Goal: Task Accomplishment & Management: Complete application form

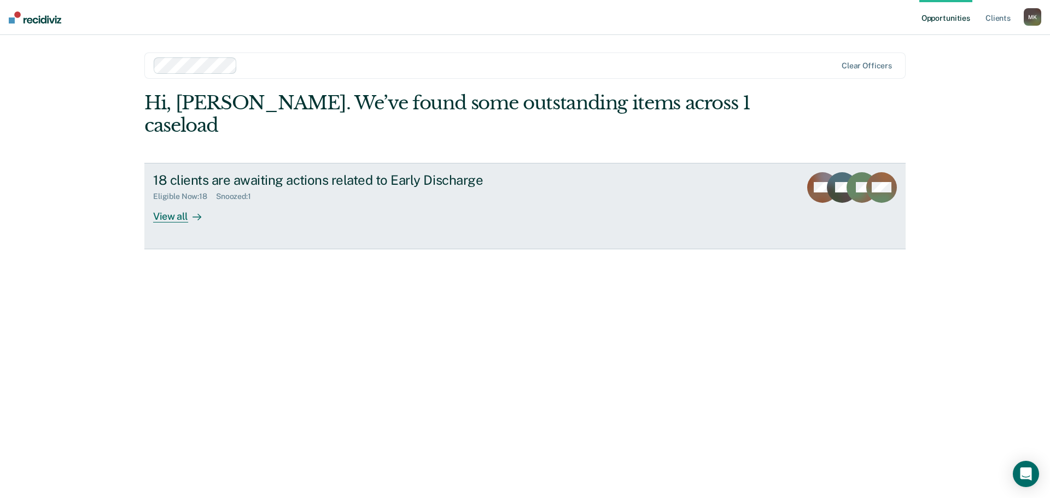
click at [176, 201] on div "View all" at bounding box center [183, 211] width 61 height 21
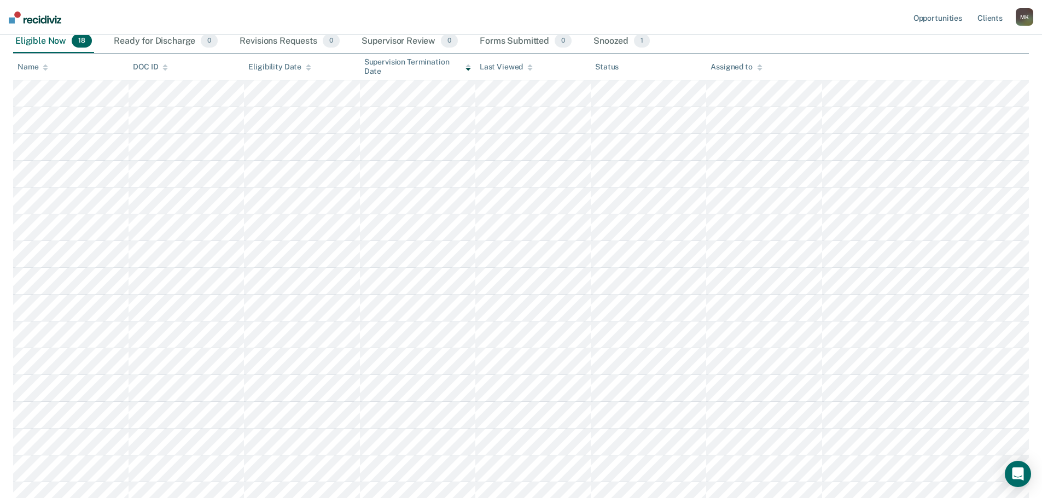
scroll to position [164, 0]
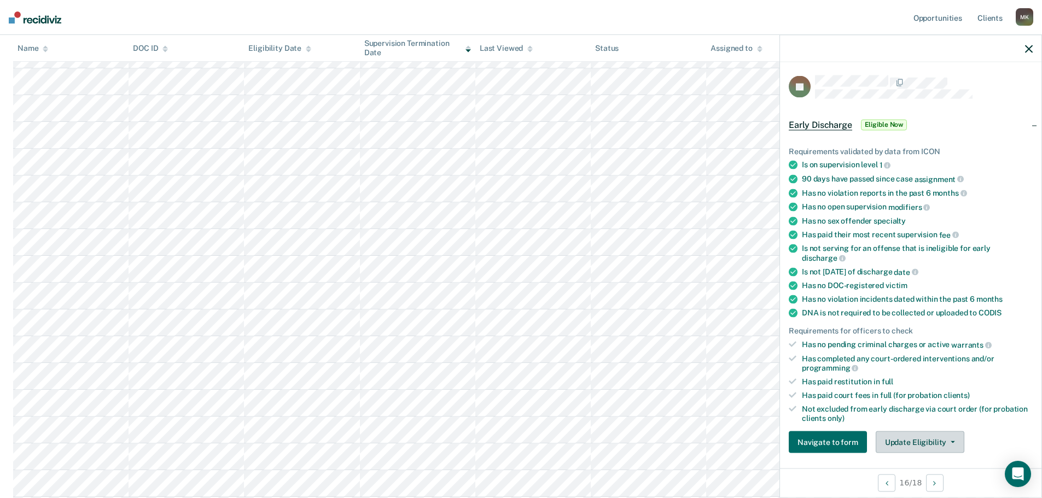
click at [931, 444] on button "Update Eligibility" at bounding box center [920, 443] width 89 height 22
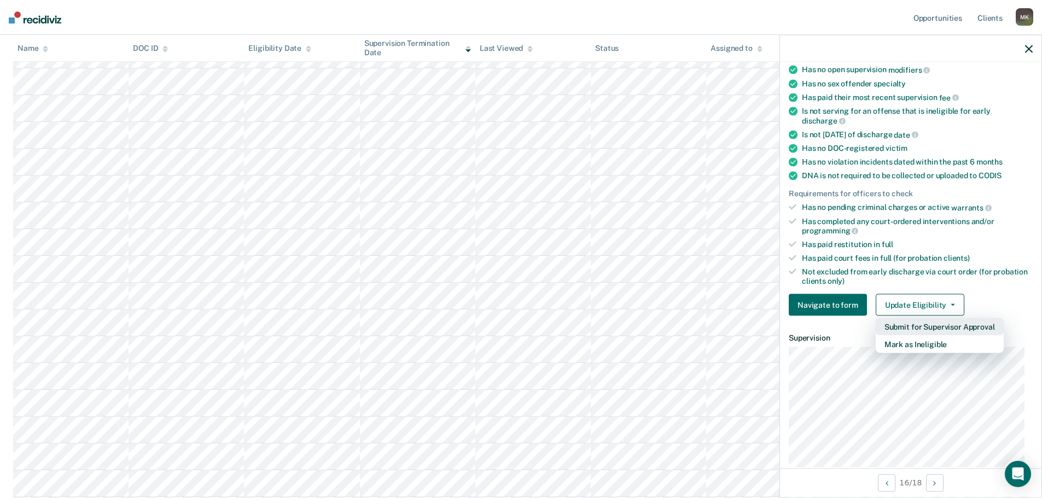
scroll to position [168, 0]
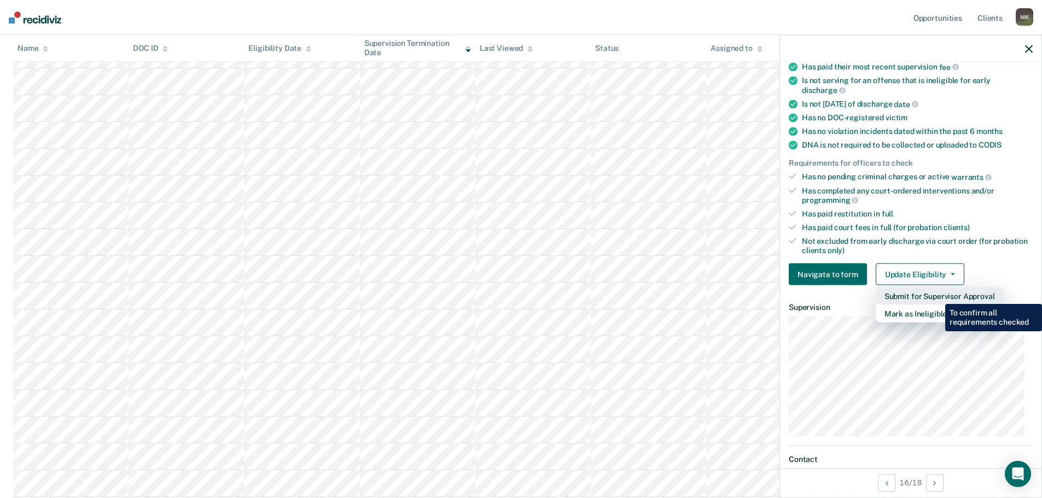
click at [937, 296] on button "Submit for Supervisor Approval" at bounding box center [940, 297] width 128 height 18
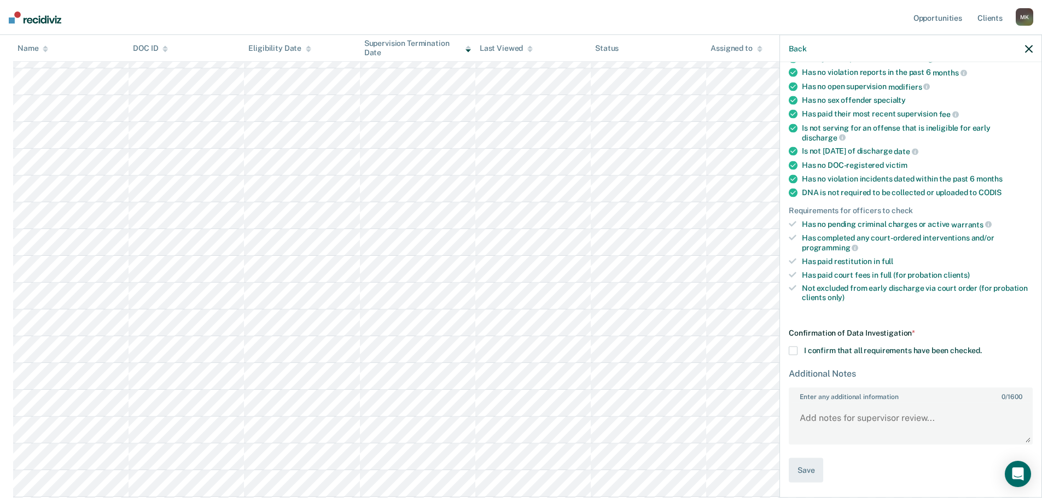
scroll to position [119, 0]
click at [786, 346] on div "JP Early Discharge Eligible Now Requirements validated by data from ICON Is on …" at bounding box center [910, 278] width 261 height 433
click at [795, 352] on span at bounding box center [793, 352] width 9 height 9
click at [982, 348] on input "I confirm that all requirements have been checked." at bounding box center [982, 348] width 0 height 0
click at [811, 473] on button "Save" at bounding box center [806, 471] width 34 height 25
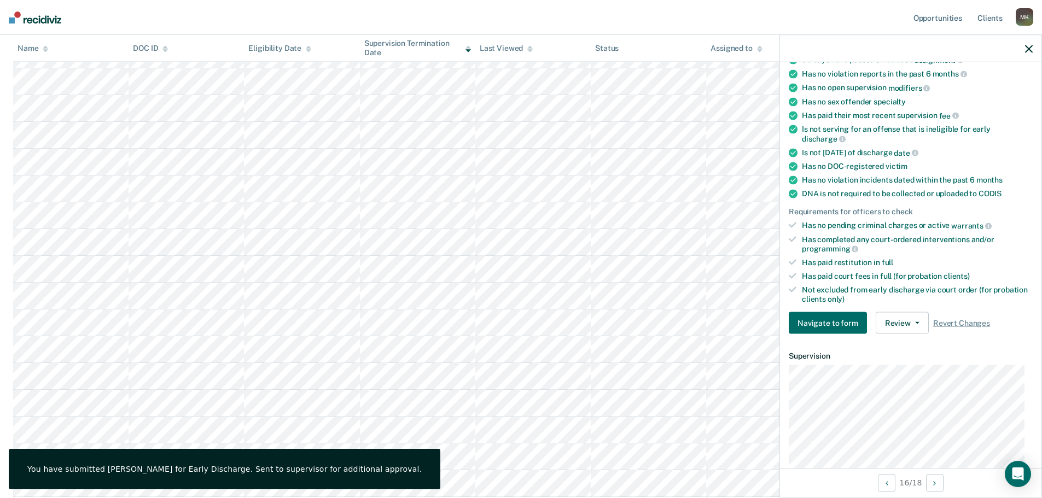
click at [1027, 50] on icon "button" at bounding box center [1029, 49] width 8 height 8
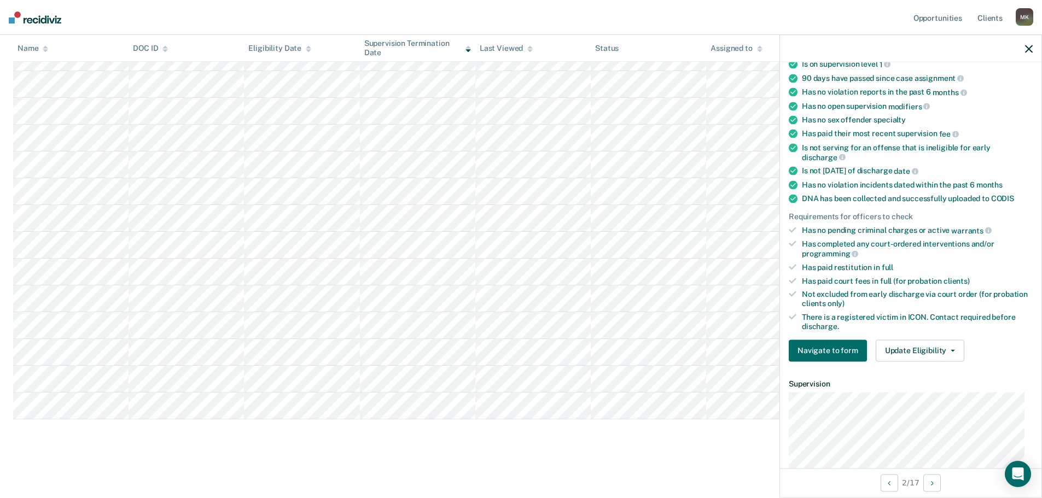
scroll to position [273, 0]
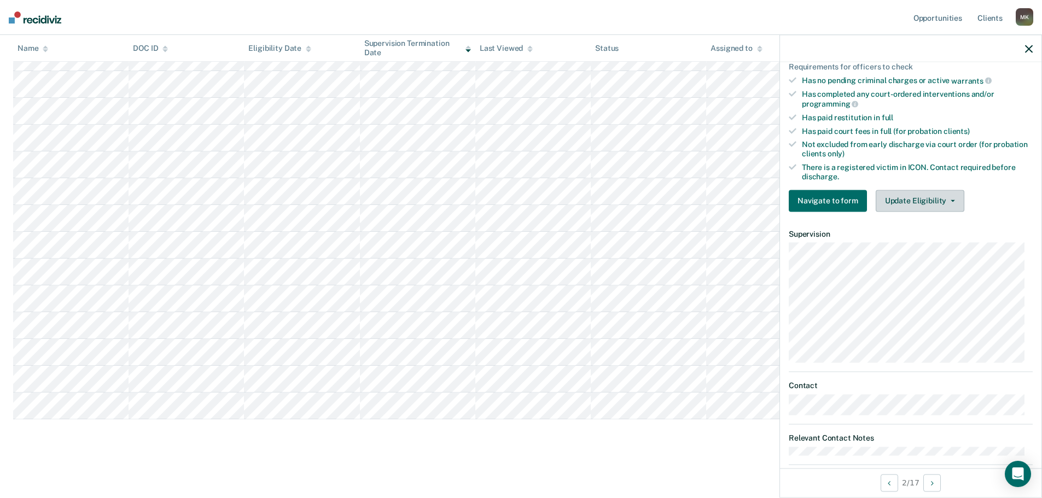
click at [947, 192] on button "Update Eligibility" at bounding box center [920, 201] width 89 height 22
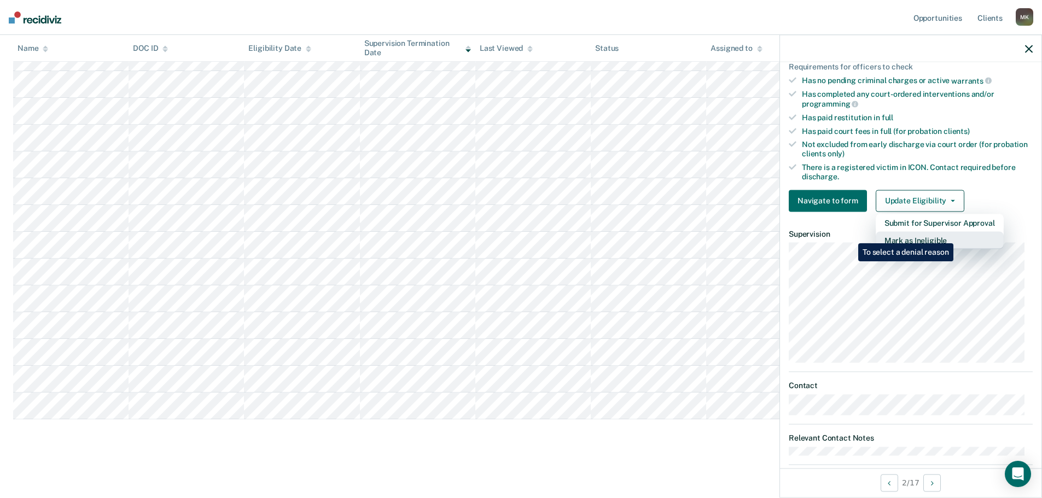
click at [955, 235] on button "Mark as Ineligible" at bounding box center [940, 240] width 128 height 18
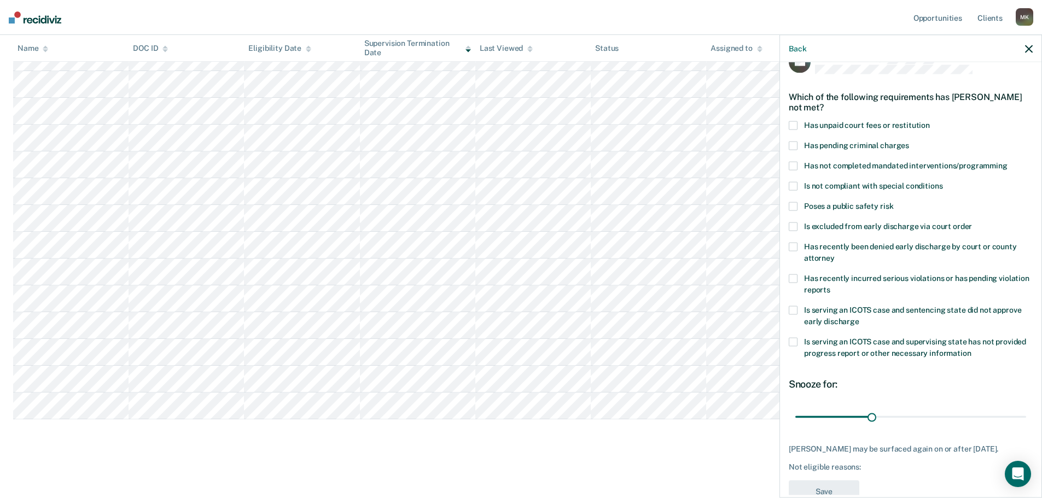
scroll to position [0, 0]
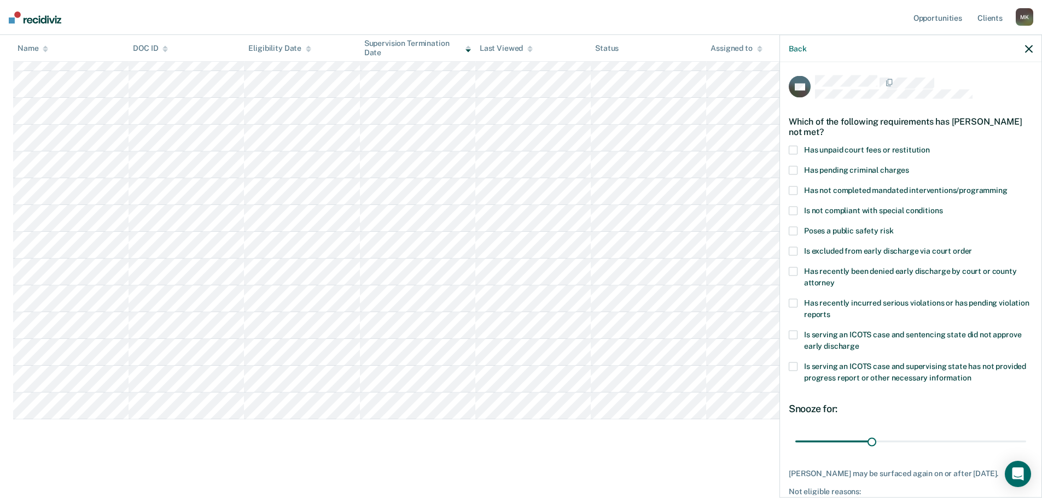
click at [799, 276] on label "Has recently been denied early discharge by court or county attorney" at bounding box center [911, 278] width 244 height 23
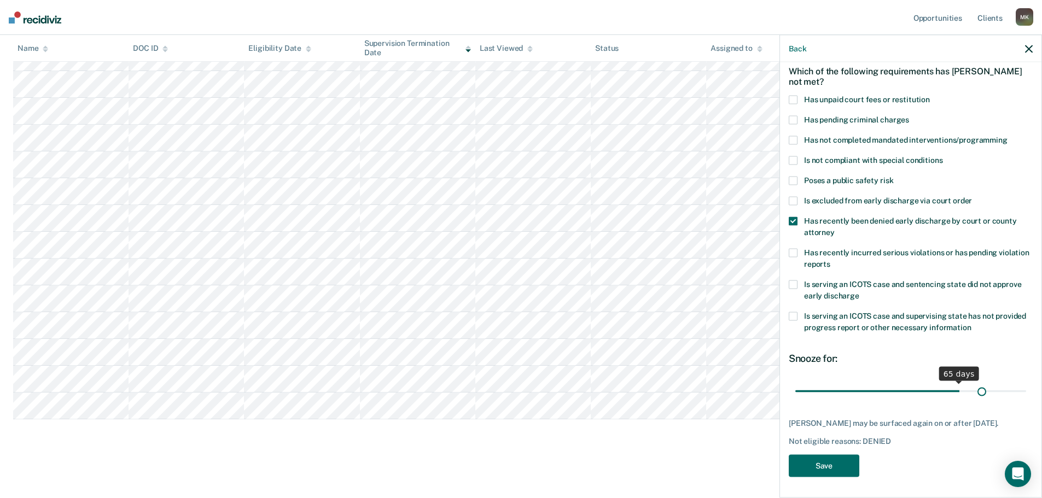
scroll to position [60, 0]
drag, startPoint x: 870, startPoint y: 384, endPoint x: 1022, endPoint y: 383, distance: 152.0
type input "90"
click at [1022, 383] on input "range" at bounding box center [910, 389] width 231 height 19
click at [835, 464] on button "Save" at bounding box center [824, 464] width 71 height 22
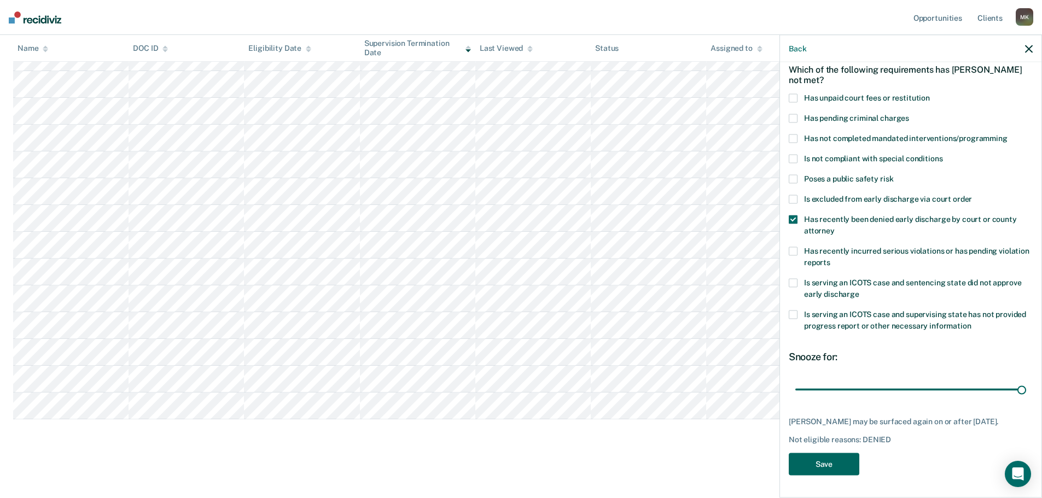
scroll to position [27, 0]
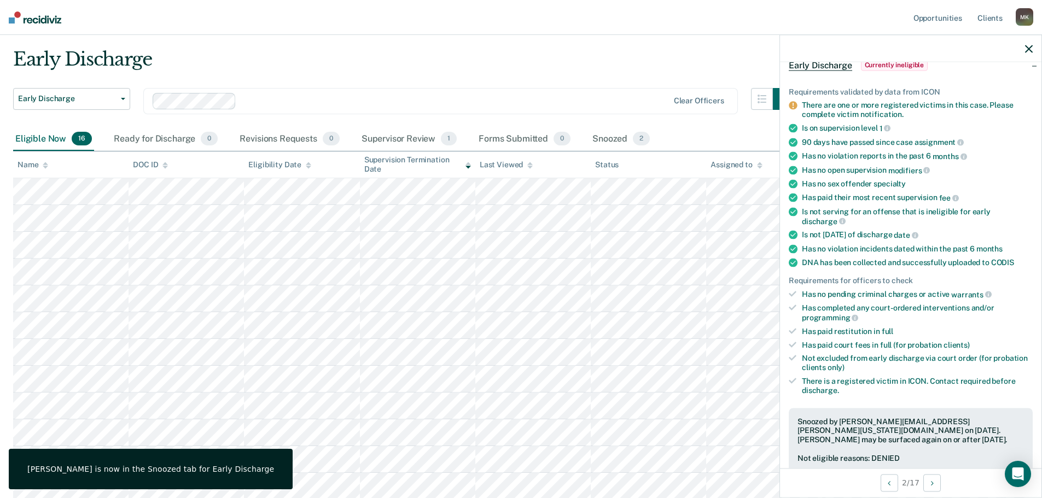
click at [1024, 45] on div at bounding box center [910, 48] width 261 height 27
click at [1027, 46] on icon "button" at bounding box center [1029, 49] width 8 height 8
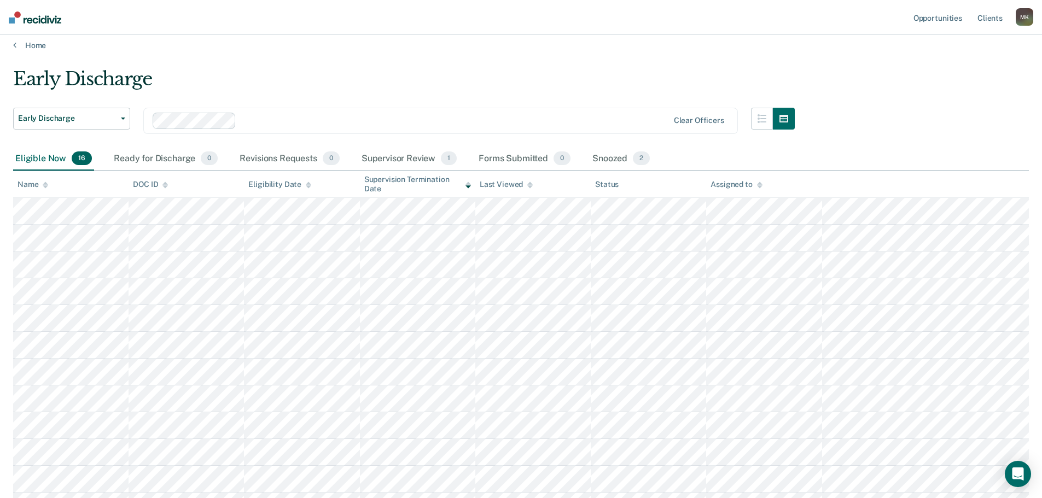
scroll to position [0, 0]
